Goal: Answer question/provide support: Share knowledge or assist other users

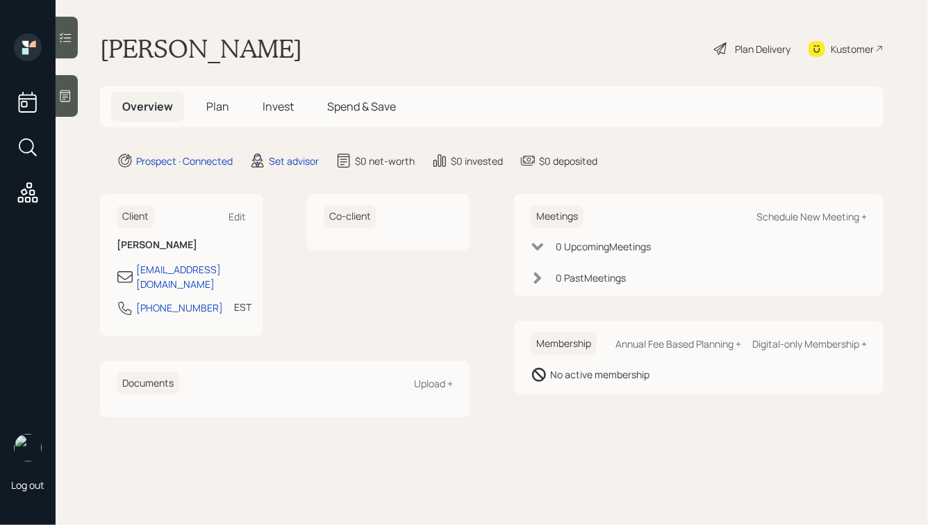
click at [68, 101] on icon at bounding box center [65, 96] width 10 height 12
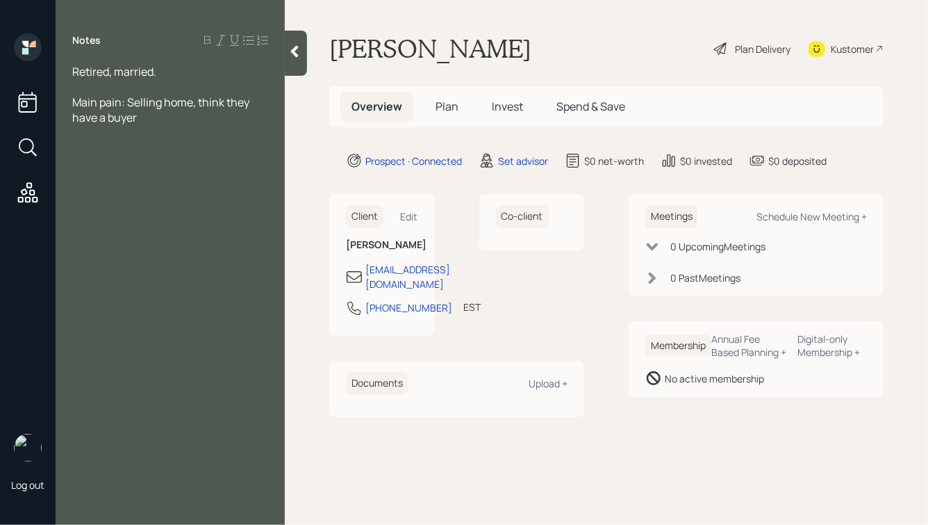
click at [95, 95] on span "Main pain: Selling home, think they have a buyer" at bounding box center [161, 110] width 179 height 31
click at [197, 142] on div "Main pain: Selling home, think they have a buyer" at bounding box center [170, 140] width 196 height 31
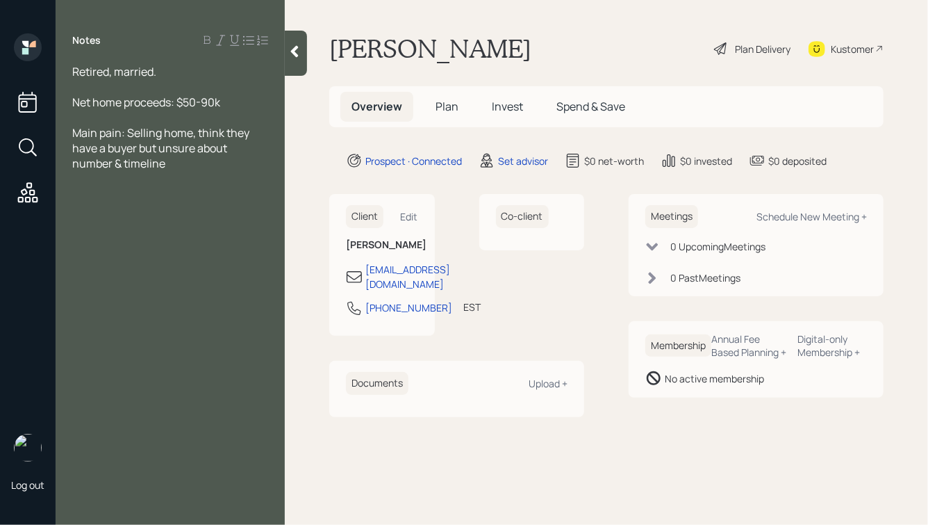
click at [295, 56] on icon at bounding box center [295, 51] width 14 height 14
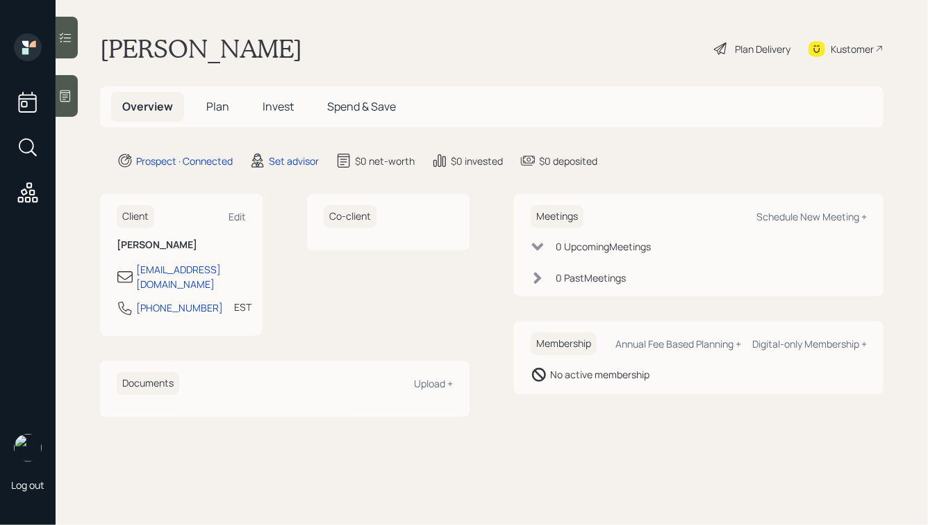
drag, startPoint x: 270, startPoint y: 54, endPoint x: 56, endPoint y: 31, distance: 215.9
click at [56, 31] on div "Log out [PERSON_NAME] Plan Delivery Kustomer Overview Plan Invest Spend & Save …" at bounding box center [464, 262] width 928 height 525
click at [171, 41] on h1 "[PERSON_NAME]" at bounding box center [201, 48] width 202 height 31
click at [71, 91] on icon at bounding box center [65, 96] width 14 height 14
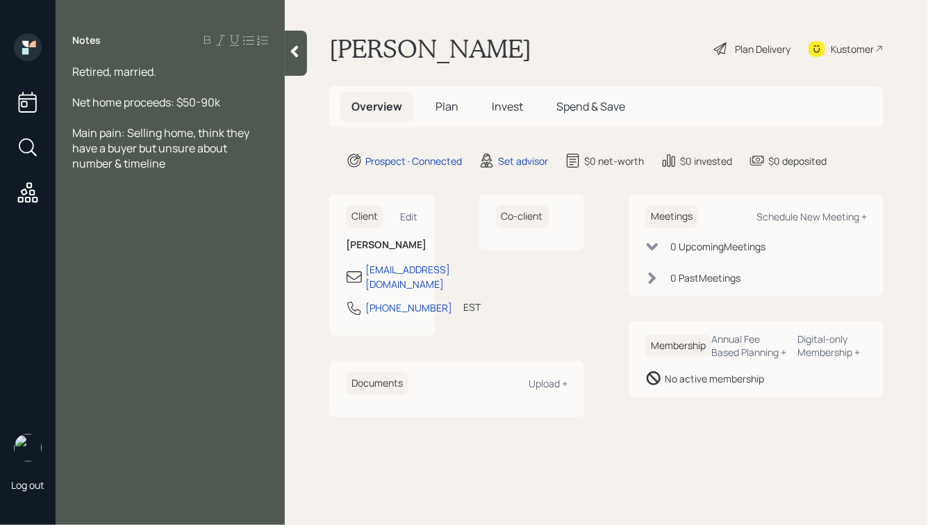
click at [224, 104] on div "Net home proceeds: $50-90k" at bounding box center [170, 102] width 196 height 15
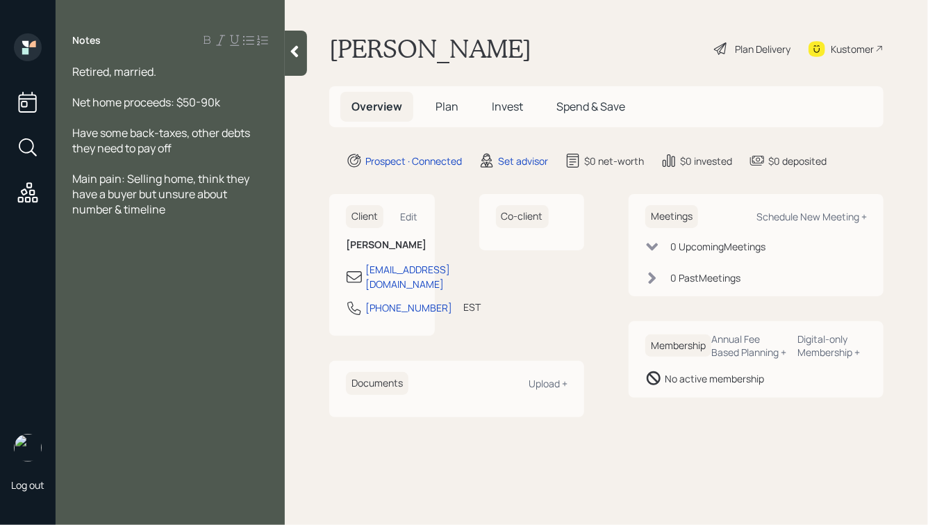
click at [177, 76] on div "Retired, married." at bounding box center [170, 71] width 196 height 15
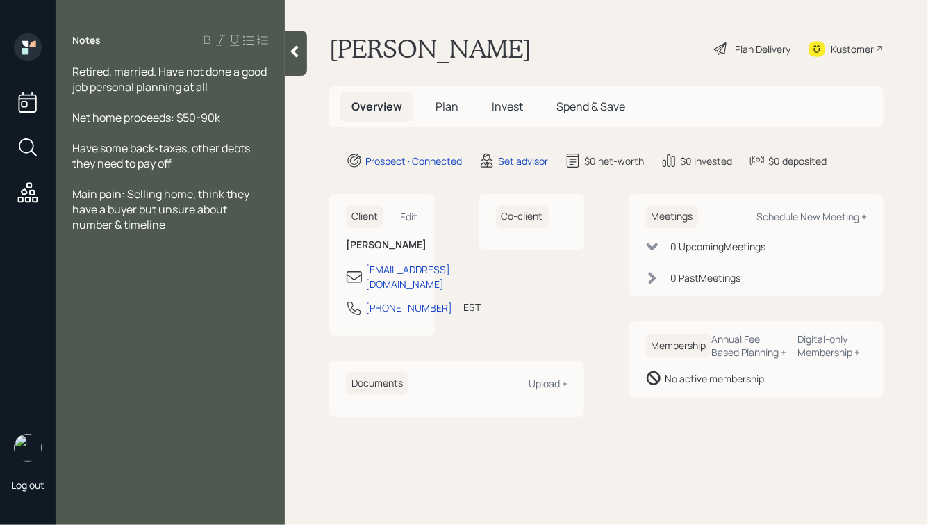
click at [289, 48] on icon at bounding box center [295, 51] width 14 height 14
